Goal: Information Seeking & Learning: Learn about a topic

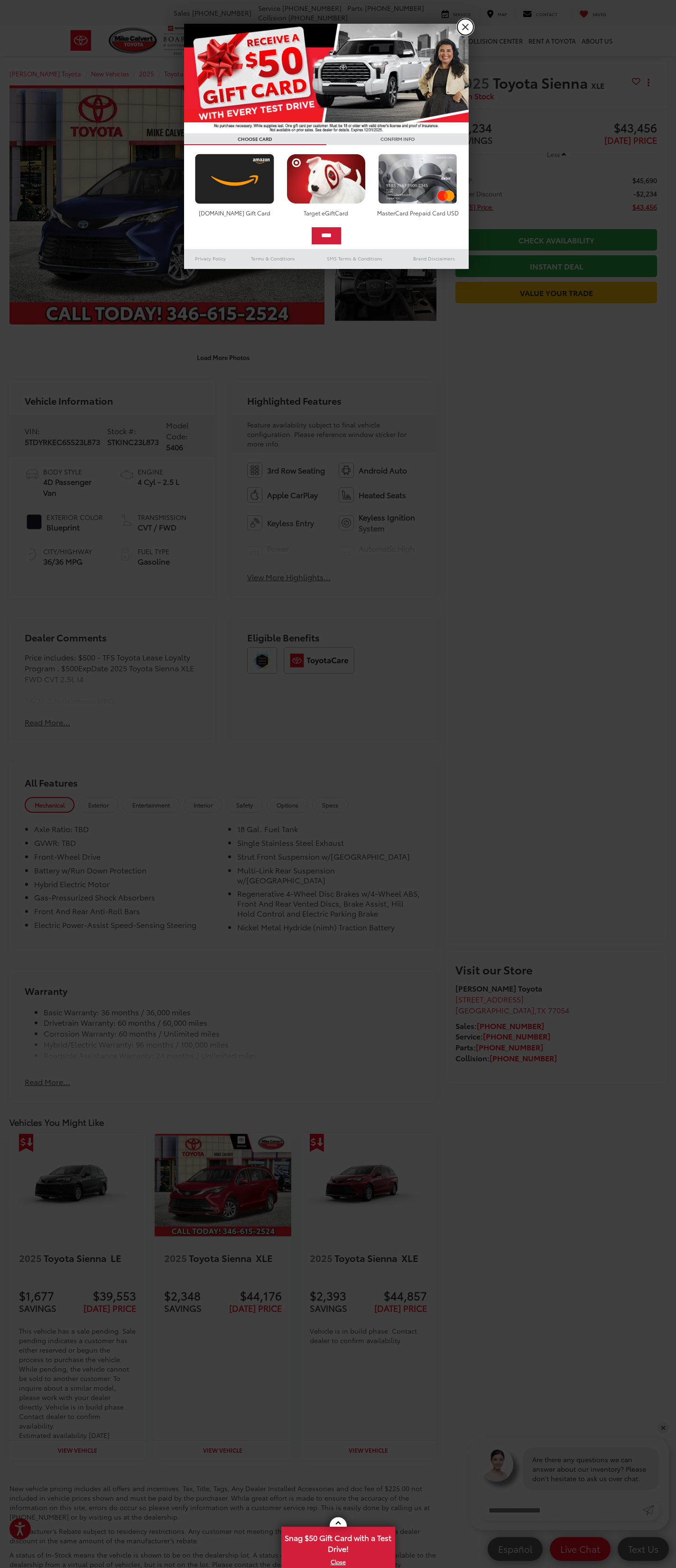
click at [468, 28] on link "X" at bounding box center [465, 27] width 16 height 16
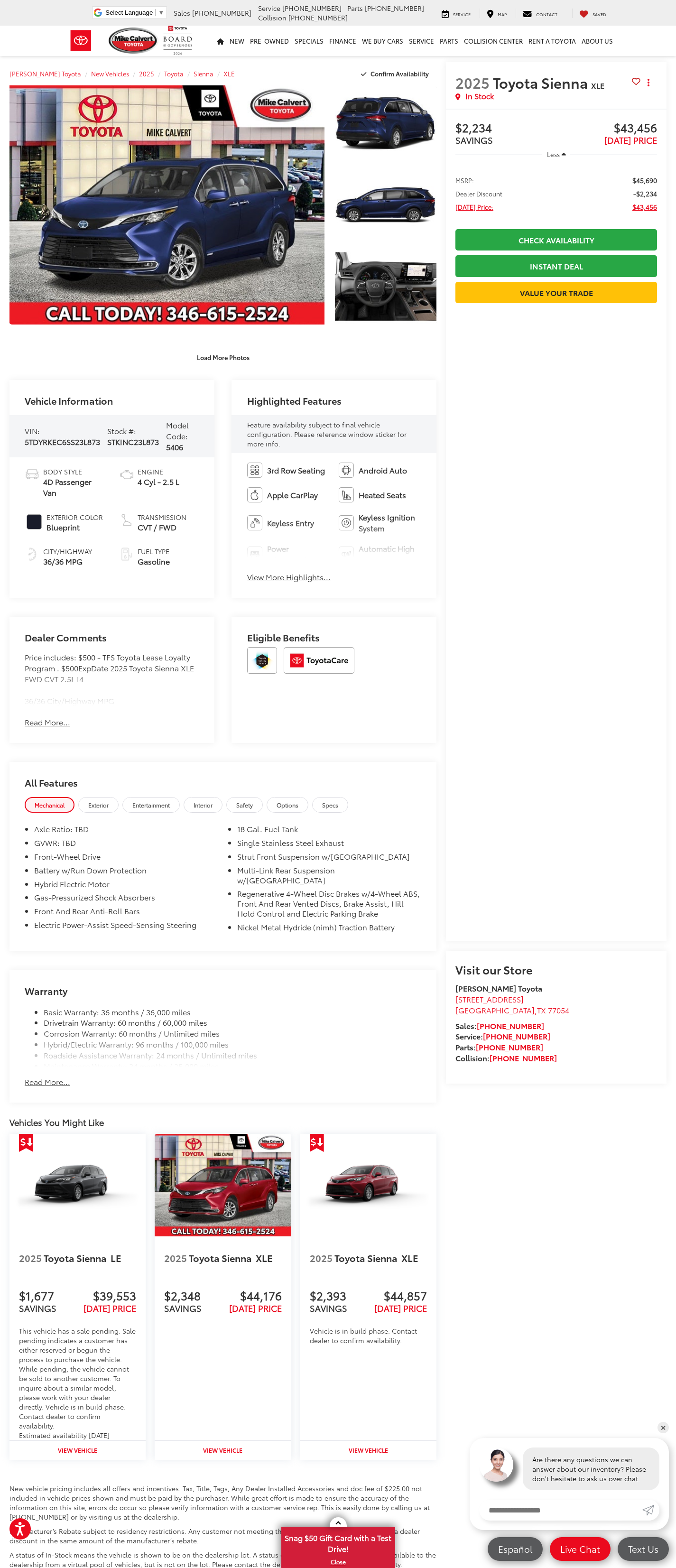
click at [276, 577] on button "View More Highlights..." at bounding box center [289, 577] width 84 height 11
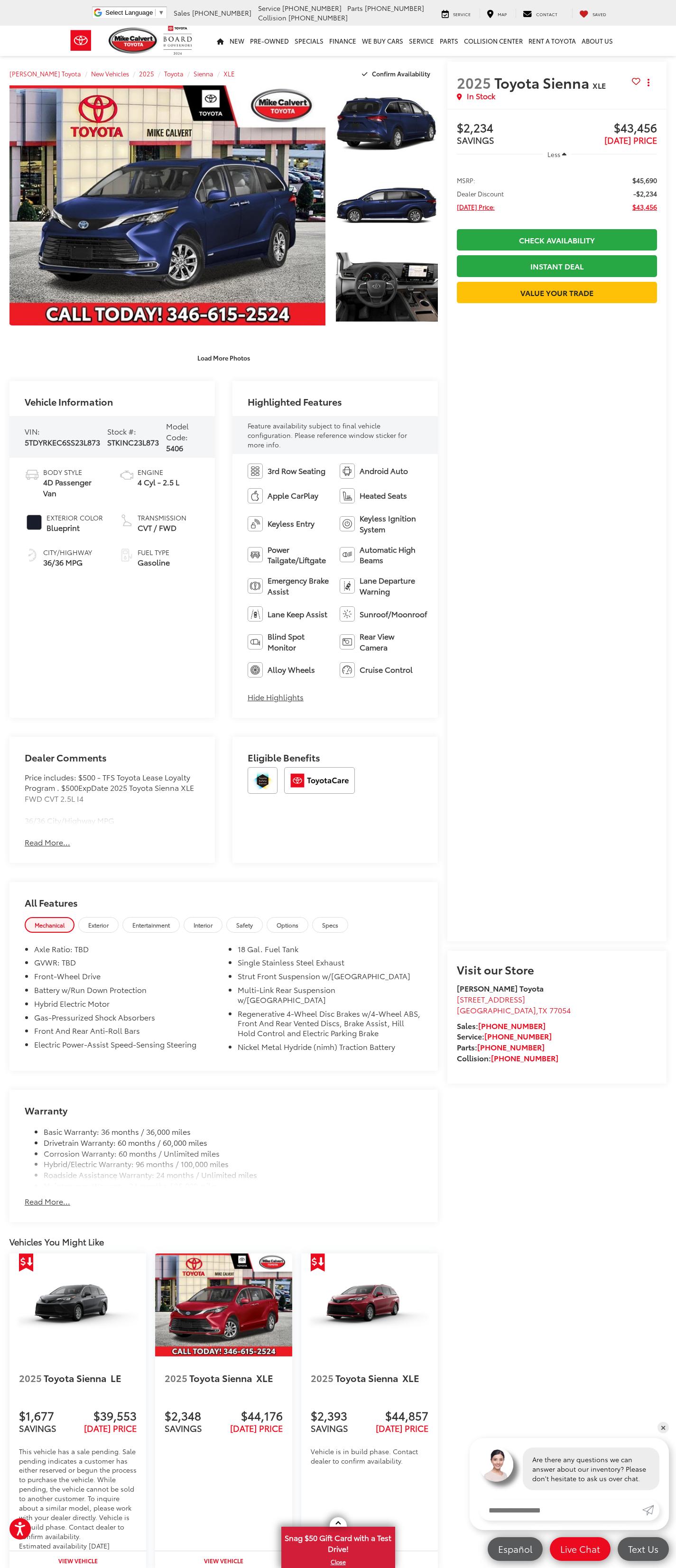
click at [47, 841] on button "Read More..." at bounding box center [47, 842] width 46 height 11
